Goal: Task Accomplishment & Management: Manage account settings

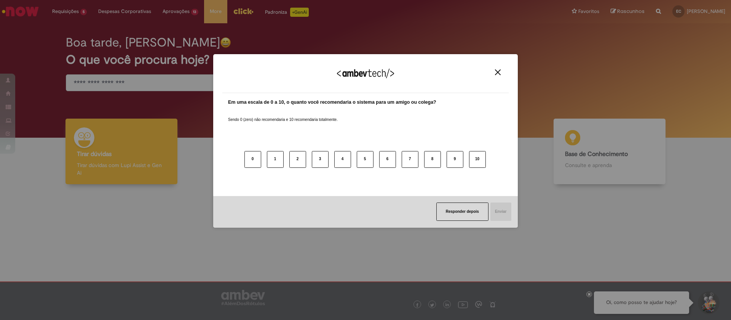
click at [497, 74] on img "Close" at bounding box center [498, 72] width 6 height 6
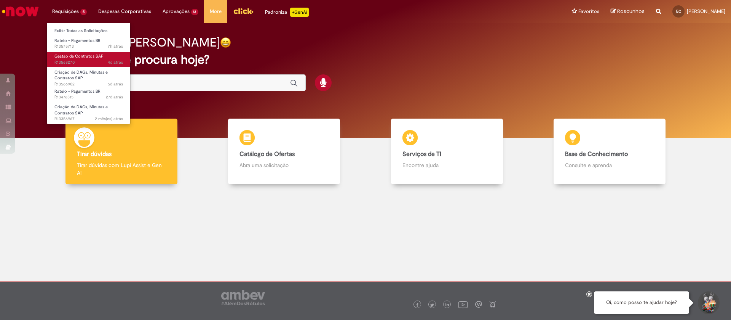
click at [74, 56] on span "Gestão de Contratos SAP" at bounding box center [78, 56] width 49 height 6
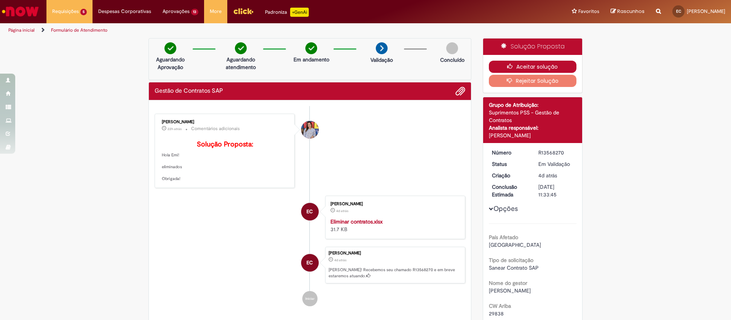
drag, startPoint x: 524, startPoint y: 65, endPoint x: 511, endPoint y: 66, distance: 12.6
click at [524, 65] on button "Aceitar solução" at bounding box center [533, 67] width 88 height 12
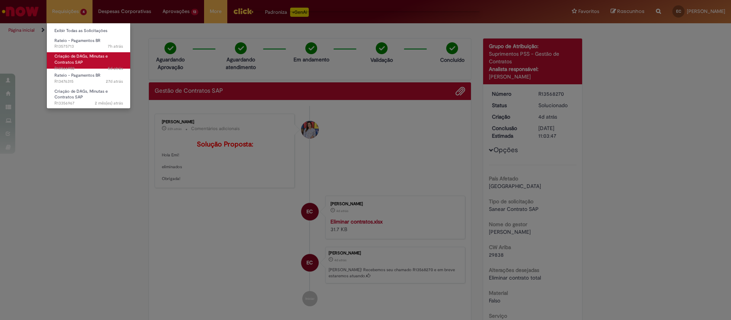
click at [82, 56] on span "Criação de DAGs, Minutas e Contratos SAP" at bounding box center [80, 59] width 53 height 12
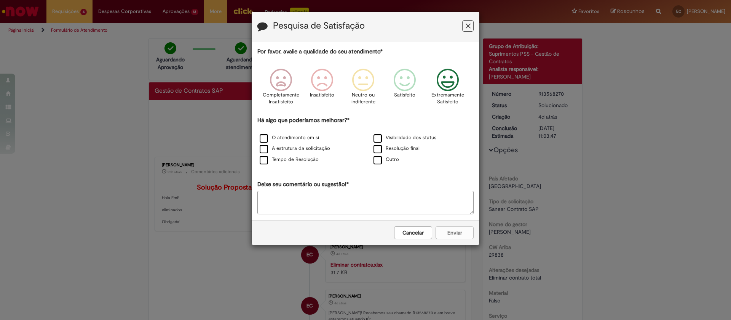
click at [449, 83] on icon "Feedback" at bounding box center [448, 80] width 29 height 23
click at [278, 144] on div "A estrutura da solicitação" at bounding box center [309, 148] width 114 height 11
click at [327, 151] on label "A estrutura da solicitação" at bounding box center [295, 148] width 70 height 7
click at [305, 150] on label "A estrutura da solicitação" at bounding box center [295, 148] width 70 height 7
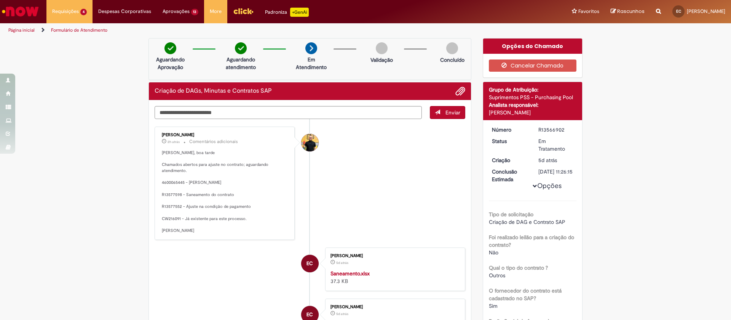
click at [168, 194] on p "Emilio, boa tarde Chamados abertos para ajuste no contrato; aguardando atendime…" at bounding box center [225, 192] width 127 height 84
copy p "R13577598"
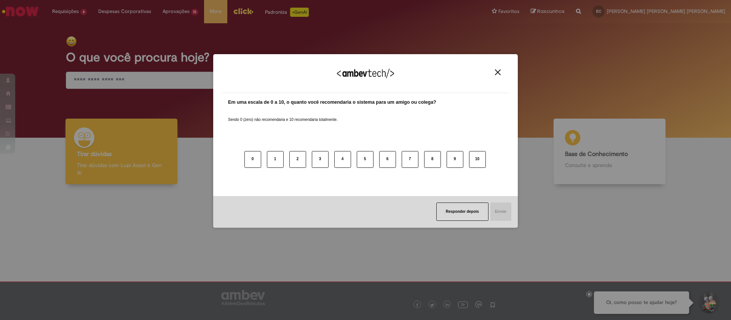
click at [499, 74] on img "Close" at bounding box center [498, 72] width 6 height 6
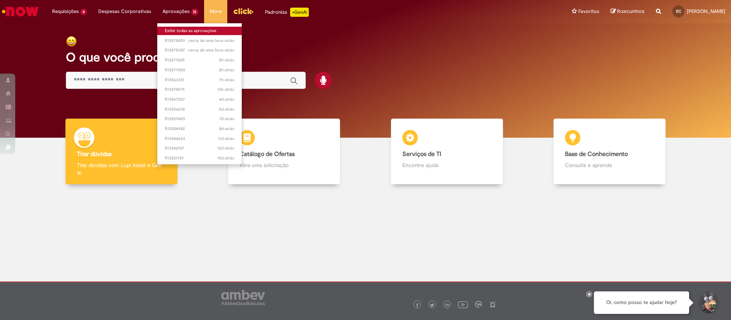
click at [182, 32] on link "Exibir todas as aprovações" at bounding box center [199, 31] width 85 height 8
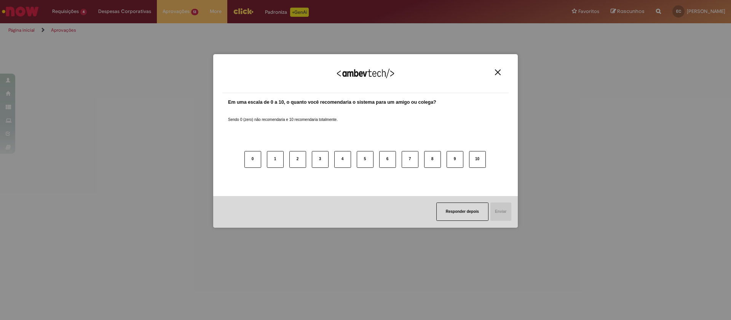
click at [498, 69] on button "Close" at bounding box center [498, 72] width 10 height 6
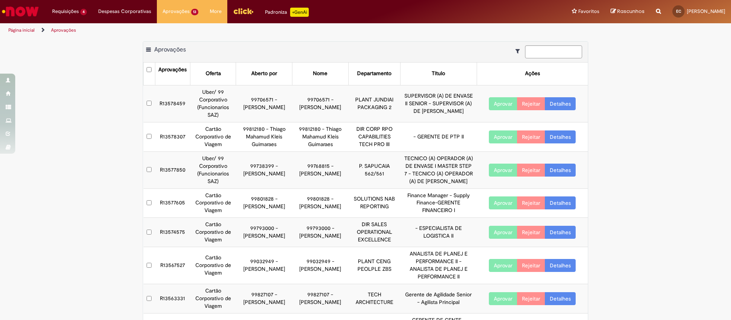
click at [559, 101] on link "Detalhes" at bounding box center [560, 103] width 31 height 13
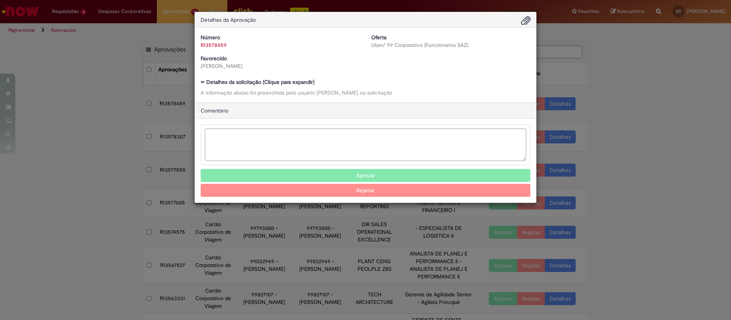
click at [295, 83] on b "Detalhes da solicitação (Clique para expandir)" at bounding box center [260, 81] width 108 height 7
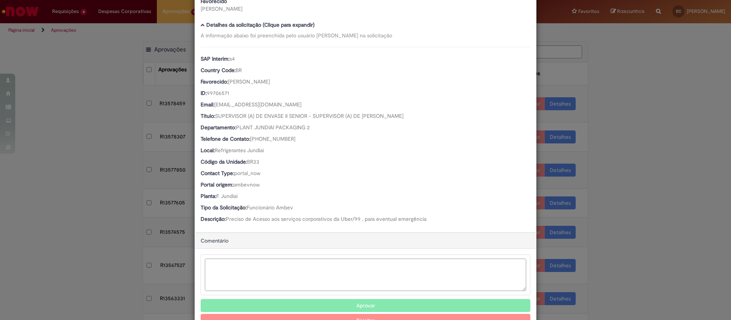
scroll to position [57, 0]
click at [345, 265] on textarea "Ambev Approval Modal" at bounding box center [366, 275] width 322 height 32
paste textarea "**********"
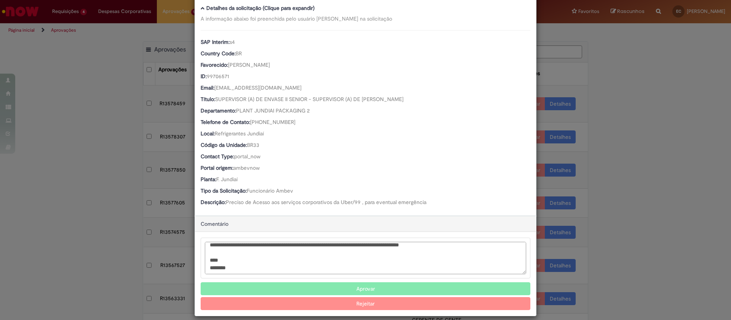
scroll to position [82, 0]
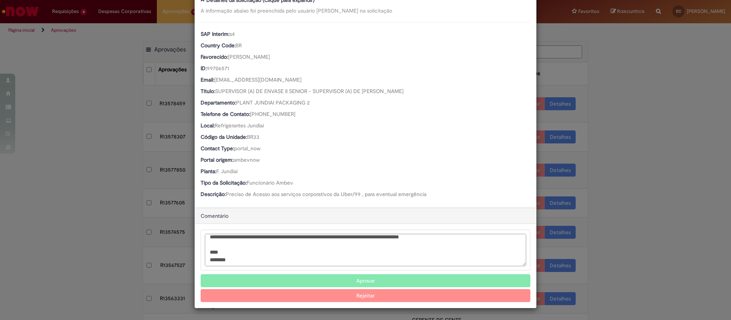
type textarea "**********"
click at [381, 296] on button "Rejeitar" at bounding box center [366, 295] width 330 height 13
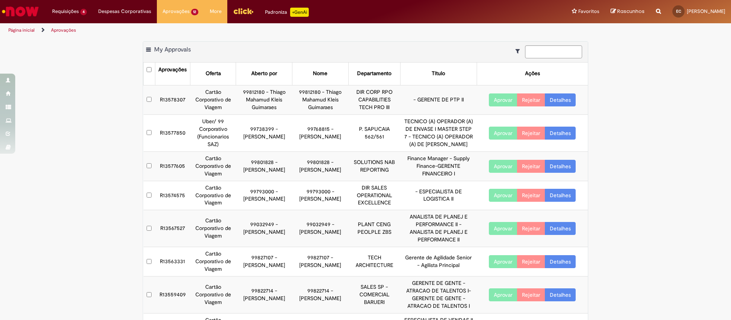
click at [555, 130] on link "Detalhes" at bounding box center [560, 132] width 31 height 13
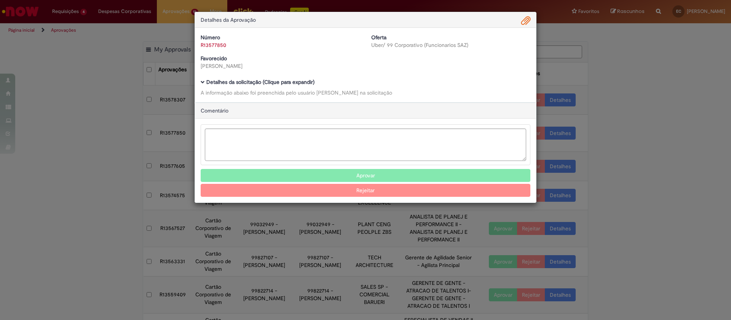
click at [288, 77] on div "Número R13577850 Oferta Uber/ 99 Corporativo (Funcionarios SAZ) Favorecido Clau…" at bounding box center [365, 65] width 341 height 74
click at [286, 81] on b "Detalhes da solicitação (Clique para expandir)" at bounding box center [260, 81] width 108 height 7
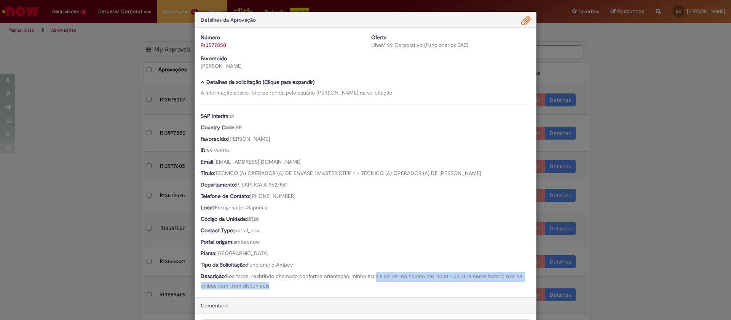
drag, startPoint x: 391, startPoint y: 277, endPoint x: 501, endPoint y: 283, distance: 111.0
click at [501, 283] on div "Descrição: Boa tarde, reabrindo chamado conforme orientação, minha escala vai s…" at bounding box center [366, 280] width 330 height 17
click at [507, 279] on span "Boa tarde, reabrindo chamado conforme orientação, minha escala vai ser no horar…" at bounding box center [362, 280] width 323 height 16
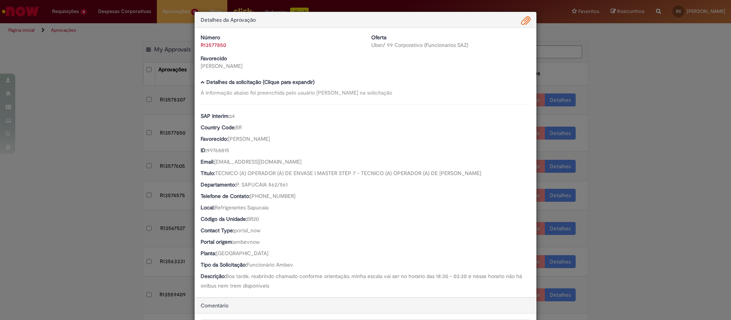
click at [522, 18] on span "Ambev Approval Modal" at bounding box center [526, 20] width 9 height 13
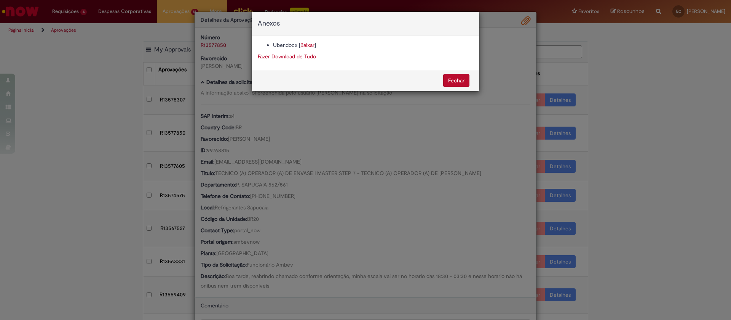
click at [302, 43] on link "Baixar" at bounding box center [308, 45] width 14 height 7
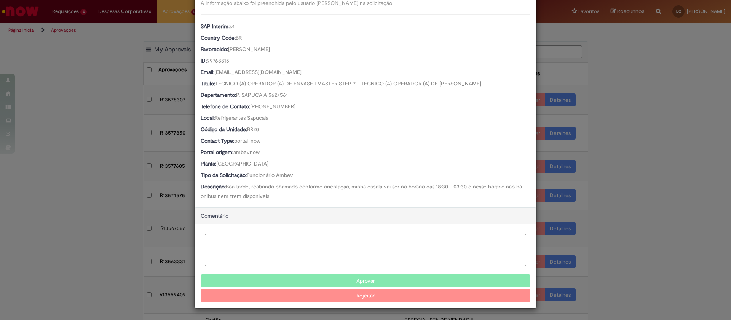
scroll to position [90, 0]
click at [327, 240] on textarea "Ambev Approval Modal" at bounding box center [366, 250] width 322 height 32
paste textarea "**********"
type textarea "**********"
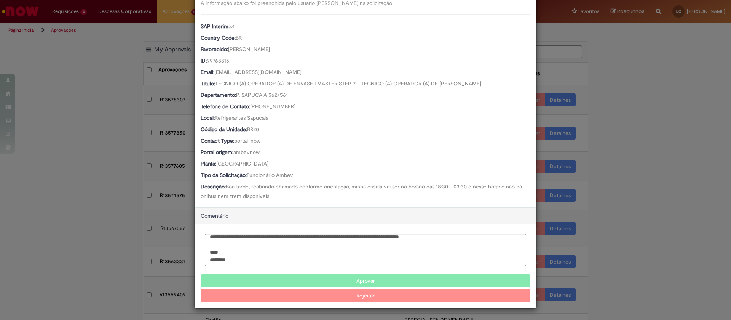
click at [354, 293] on button "Rejeitar" at bounding box center [366, 295] width 330 height 13
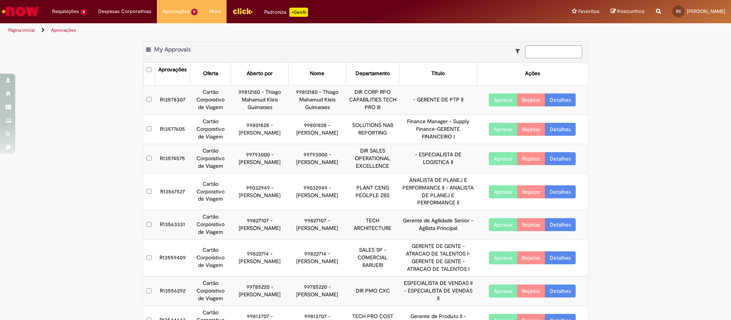
click at [562, 99] on link "Detalhes" at bounding box center [560, 99] width 31 height 13
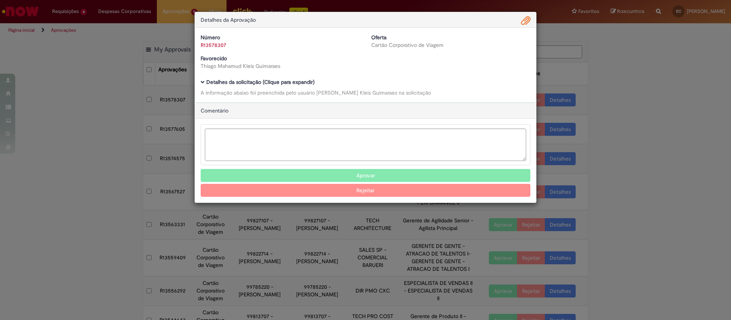
click at [262, 82] on b "Detalhes da solicitação (Clique para expandir)" at bounding box center [260, 81] width 108 height 7
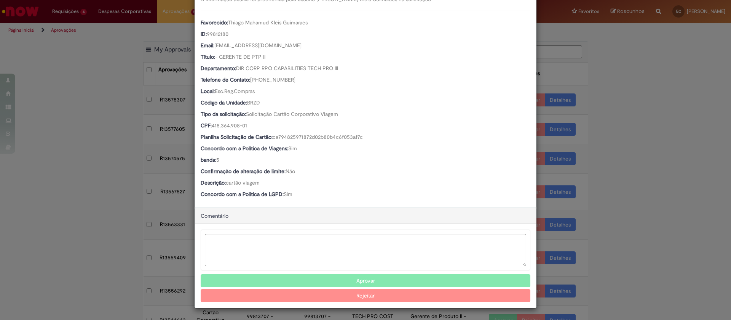
scroll to position [93, 0]
click at [354, 279] on button "Aprovar" at bounding box center [366, 280] width 330 height 13
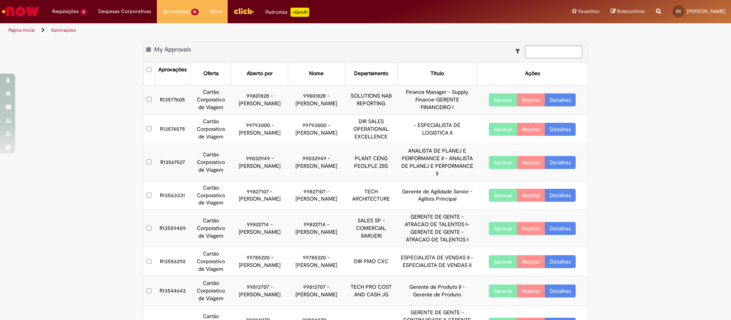
click at [559, 103] on link "Detalhes" at bounding box center [560, 99] width 31 height 13
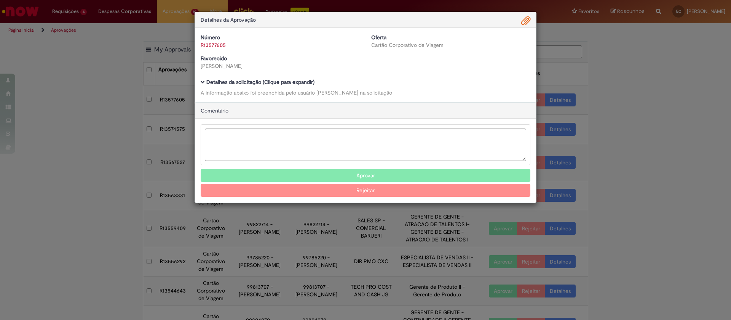
click at [269, 80] on b "Detalhes da solicitação (Clique para expandir)" at bounding box center [260, 81] width 108 height 7
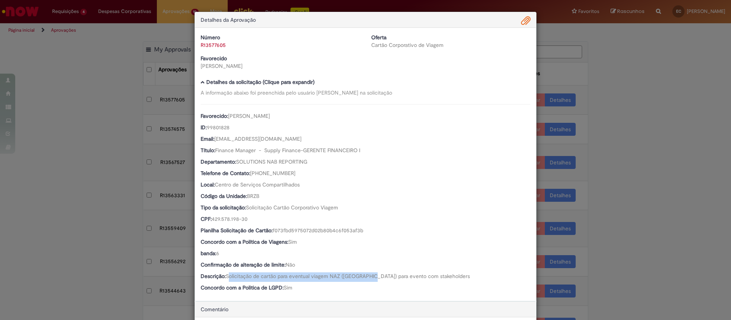
drag, startPoint x: 227, startPoint y: 273, endPoint x: 374, endPoint y: 279, distance: 147.2
click at [371, 281] on div "Descrição: Solicitação de cartão para eventual viagem NAZ (Canada) para evento …" at bounding box center [366, 277] width 330 height 10
click at [411, 272] on div "Favorecido: Victor Alberti Gaia ID: 99801828 Email: Victor.Gaia@ab-inbev.com Tí…" at bounding box center [366, 198] width 330 height 189
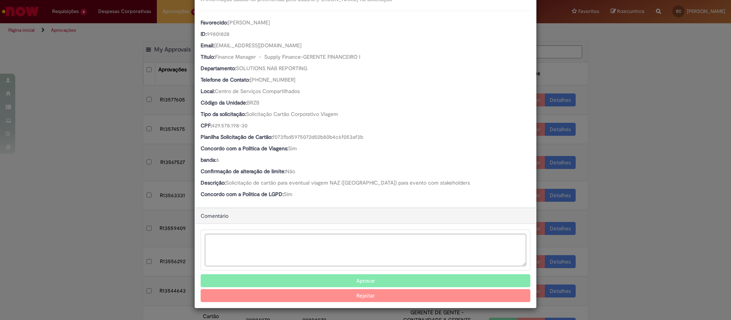
click at [355, 278] on button "Aprovar" at bounding box center [366, 280] width 330 height 13
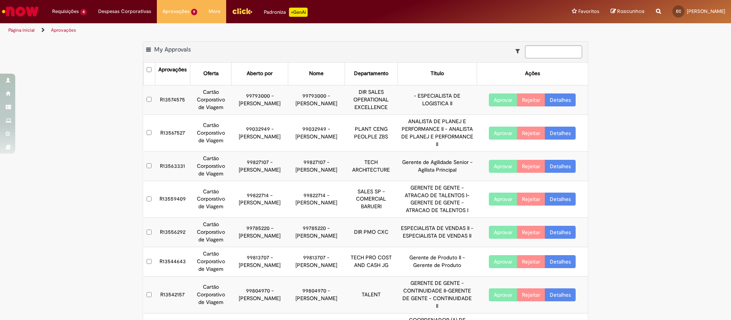
click at [562, 98] on link "Detalhes" at bounding box center [560, 99] width 31 height 13
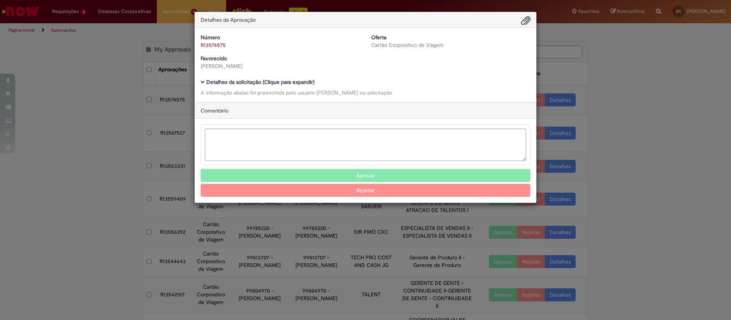
click at [282, 81] on b "Detalhes da solicitação (Clique para expandir)" at bounding box center [260, 81] width 108 height 7
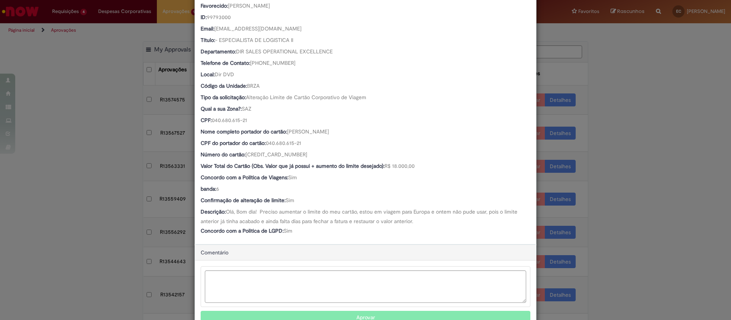
scroll to position [114, 0]
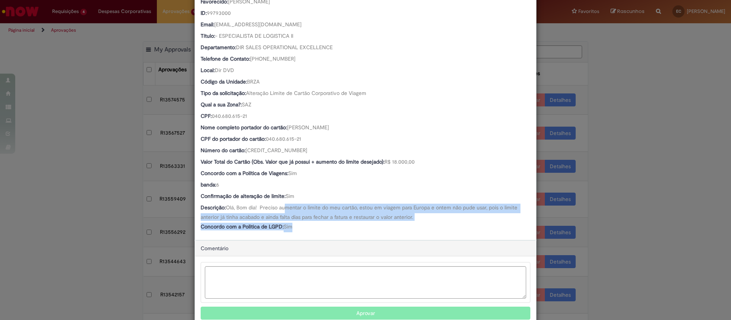
drag, startPoint x: 317, startPoint y: 210, endPoint x: 484, endPoint y: 221, distance: 167.6
click at [484, 221] on div "Favorecido: Paula Caroline Santos Costa ID: 99793000 Email: 99793000@ambev.com.…" at bounding box center [366, 111] width 330 height 242
click at [416, 219] on div "Descrição: Olá, Bom dia! Preciso aumentar o limite do meu cartão, estou em viag…" at bounding box center [366, 211] width 330 height 17
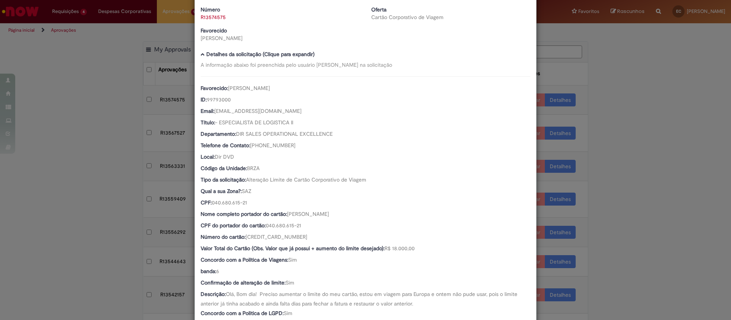
scroll to position [0, 0]
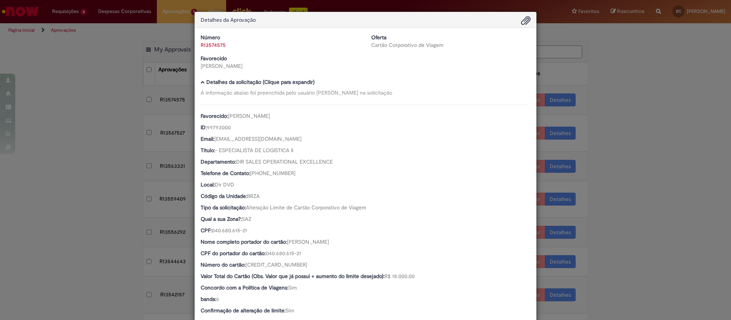
click at [216, 124] on span "99793000" at bounding box center [219, 127] width 24 height 7
copy span "99793000"
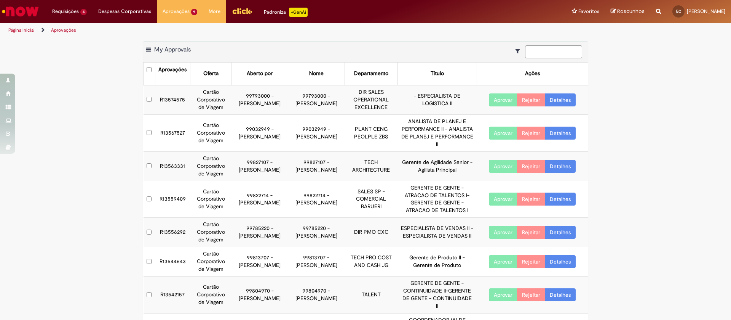
click at [555, 132] on link "Detalhes" at bounding box center [560, 132] width 31 height 13
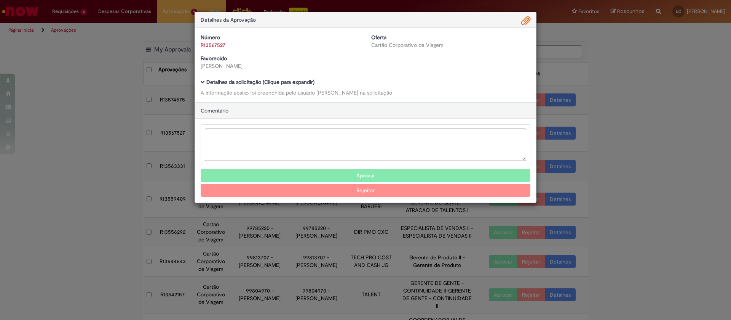
click at [280, 79] on b "Detalhes da solicitação (Clique para expandir)" at bounding box center [260, 81] width 108 height 7
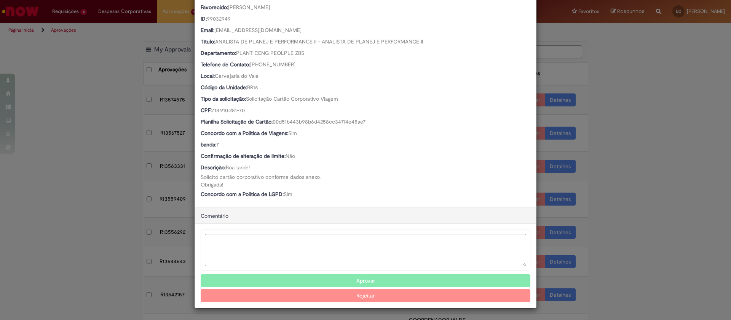
scroll to position [109, 0]
click at [349, 278] on button "Aprovar" at bounding box center [366, 280] width 330 height 13
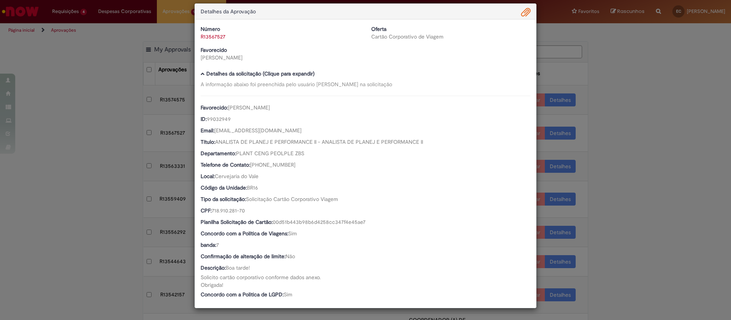
scroll to position [8, 0]
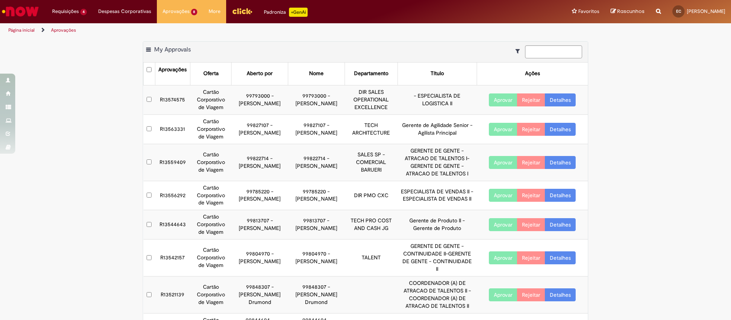
click at [560, 159] on link "Detalhes" at bounding box center [560, 162] width 31 height 13
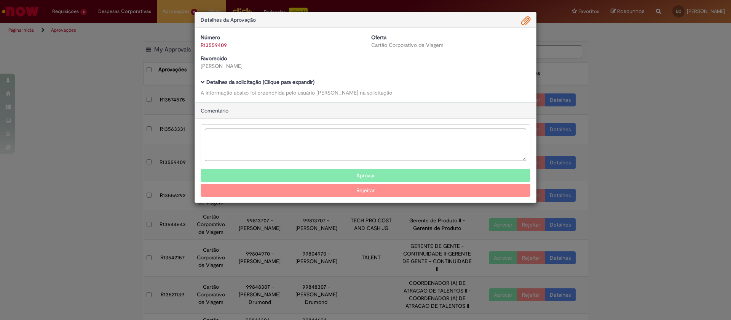
click at [273, 82] on b "Detalhes da solicitação (Clique para expandir)" at bounding box center [260, 81] width 108 height 7
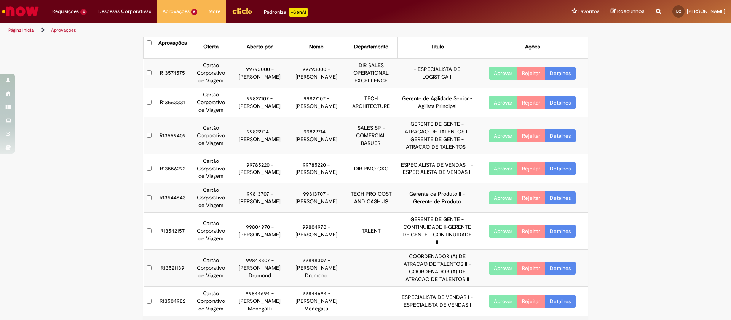
scroll to position [0, 0]
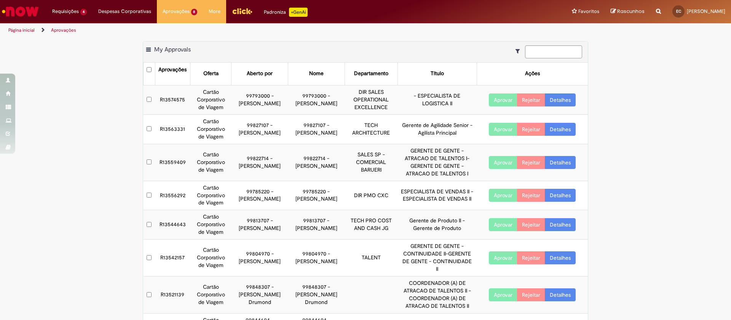
click at [21, 15] on img "Ir para a Homepage" at bounding box center [20, 11] width 39 height 15
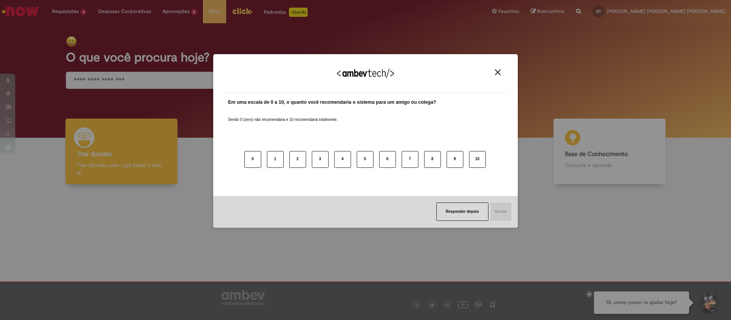
click at [494, 71] on button "Close" at bounding box center [498, 72] width 10 height 6
